Goal: Understand process/instructions

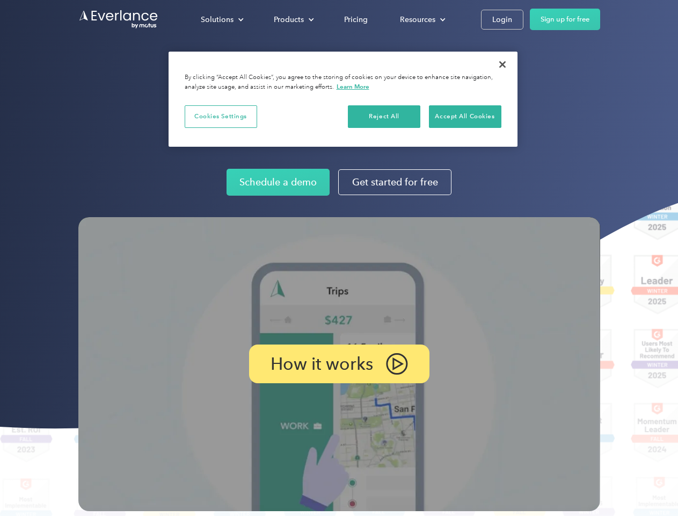
click at [339, 258] on img at bounding box center [339, 364] width 522 height 294
click at [222, 19] on div "Solutions" at bounding box center [217, 19] width 33 height 13
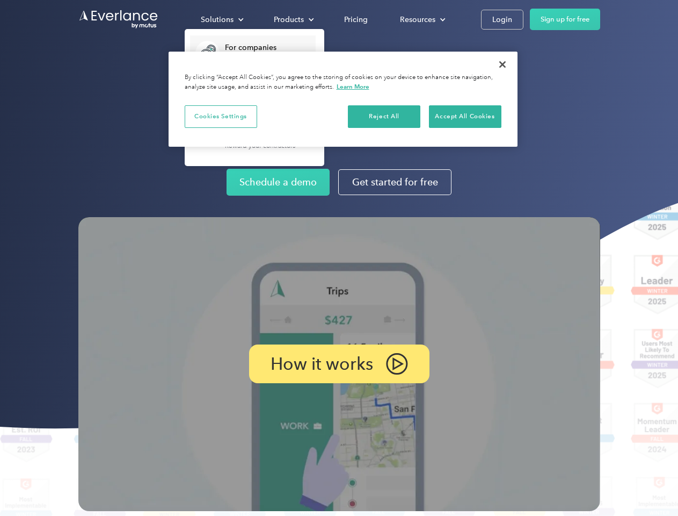
click at [293, 19] on div "Products" at bounding box center [289, 19] width 30 height 13
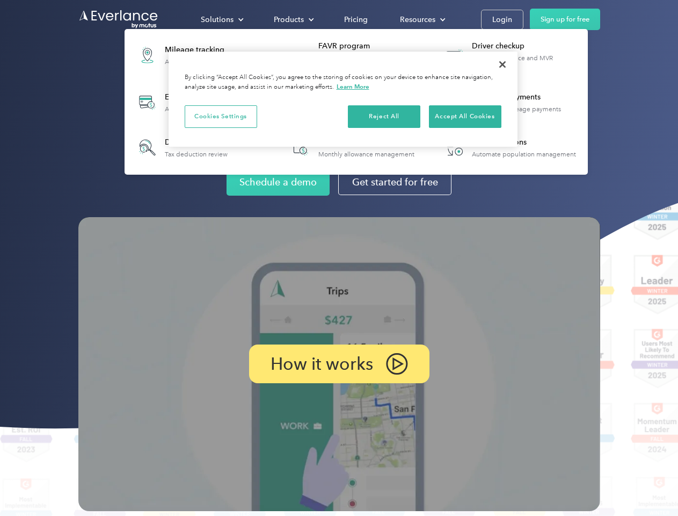
click at [422, 19] on div "Resources" at bounding box center [417, 19] width 35 height 13
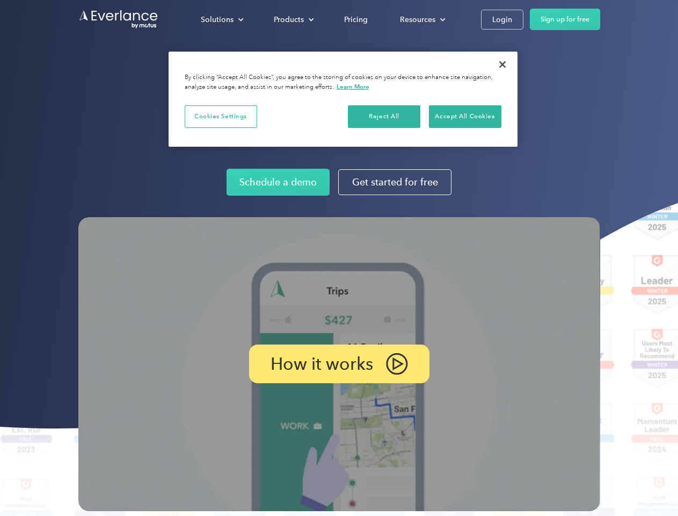
click at [339, 364] on p "How it works" at bounding box center [322, 363] width 103 height 13
click at [221, 116] on button "Cookies Settings" at bounding box center [221, 116] width 72 height 23
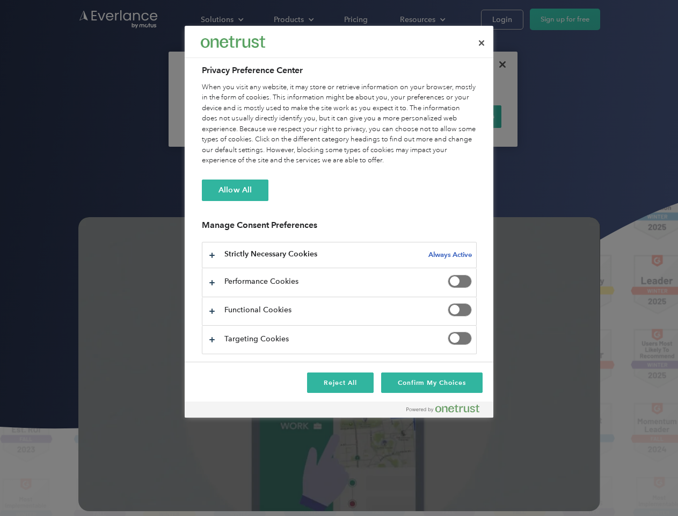
click at [385, 116] on div "When you visit any website, it may store or retrieve information on your browse…" at bounding box center [339, 124] width 275 height 84
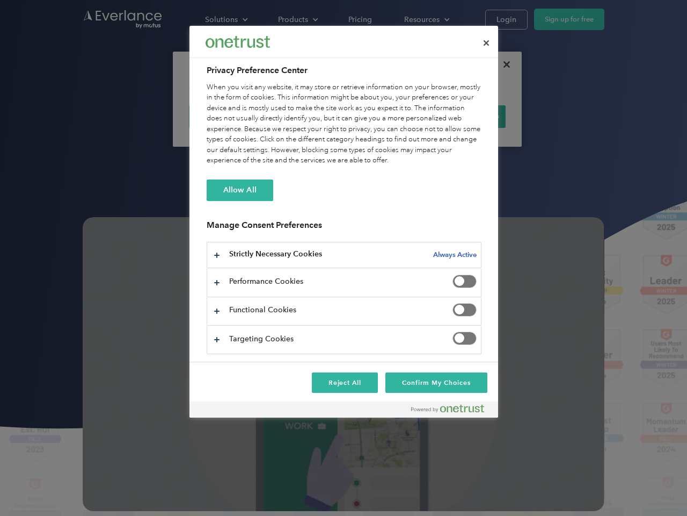
click at [465, 116] on div "When you visit any website, it may store or retrieve information on your browse…" at bounding box center [344, 124] width 275 height 84
click at [503, 64] on div at bounding box center [343, 258] width 687 height 516
